Goal: Browse casually: Explore the website without a specific task or goal

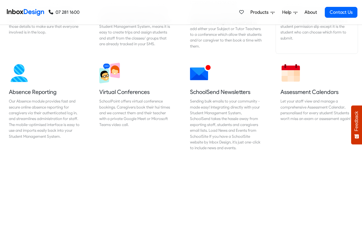
scroll to position [584, 0]
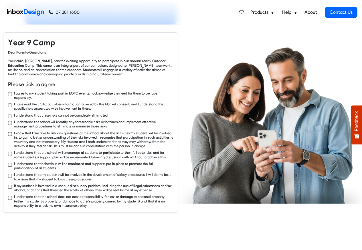
checkbox input "true"
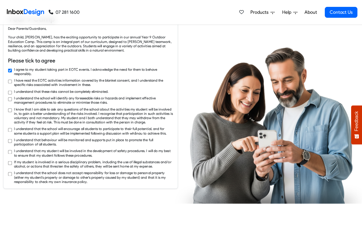
checkbox input "true"
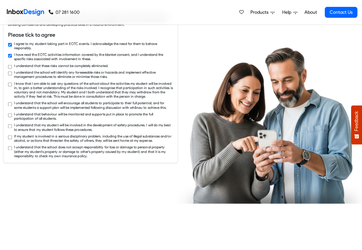
checkbox input "true"
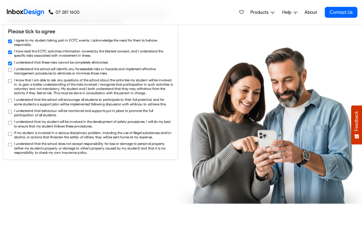
checkbox input "true"
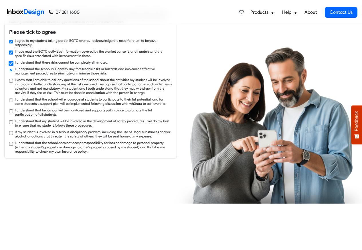
scroll to position [961, 0]
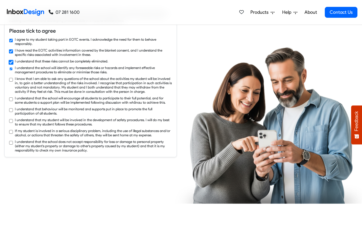
checkbox input "true"
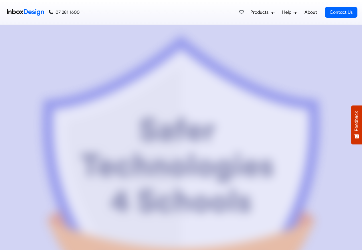
scroll to position [2644, 0]
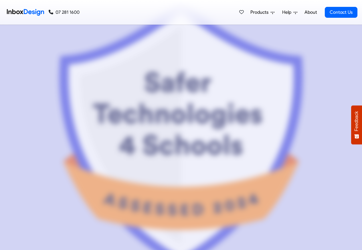
checkbox input "false"
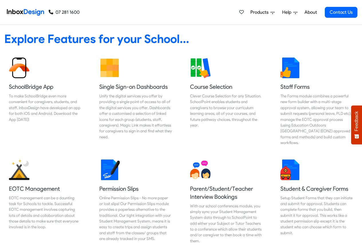
checkbox input "false"
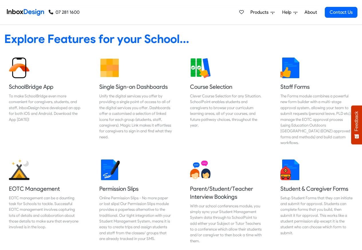
checkbox input "false"
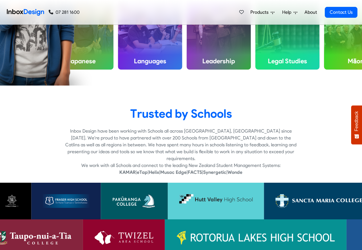
checkbox input "true"
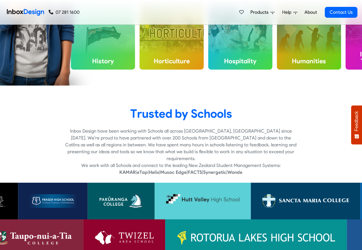
checkbox input "true"
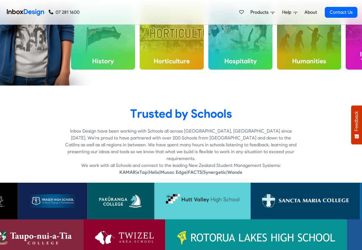
checkbox input "true"
